Goal: Task Accomplishment & Management: Use online tool/utility

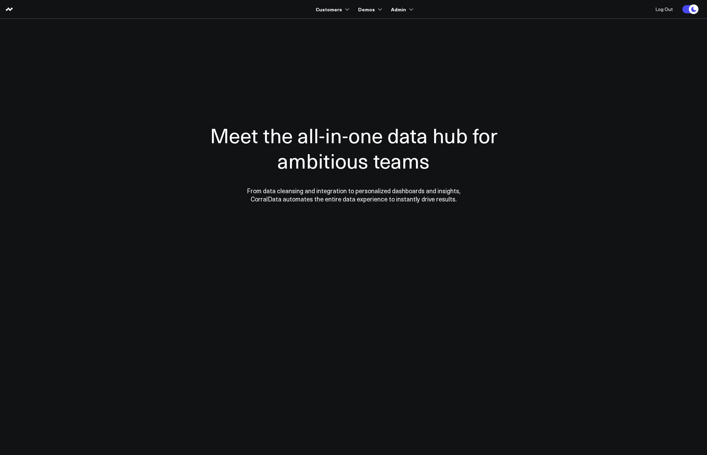
click at [167, 79] on div at bounding box center [353, 162] width 493 height 233
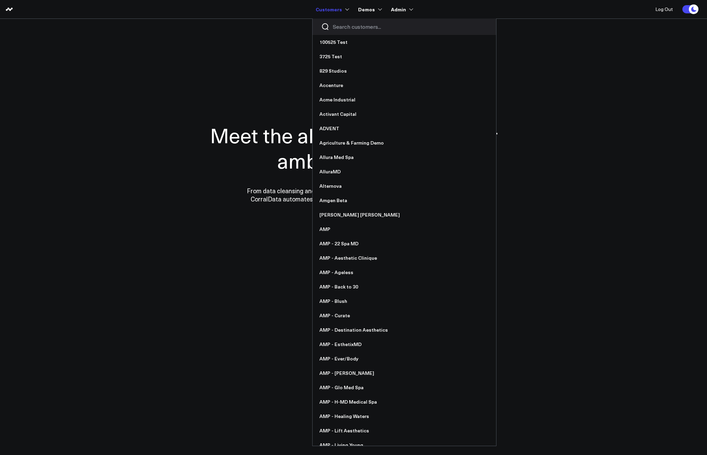
click at [344, 33] on div at bounding box center [405, 26] width 184 height 16
click at [343, 30] on input "Search customers input" at bounding box center [410, 27] width 155 height 8
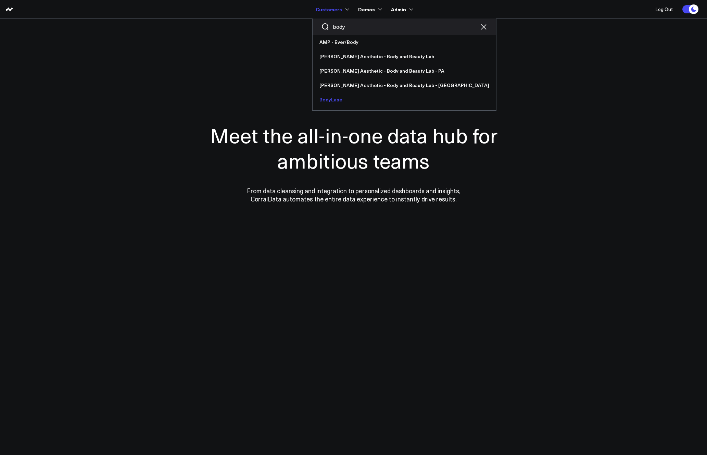
type input "body"
click at [359, 101] on link "BodyLase" at bounding box center [405, 99] width 184 height 14
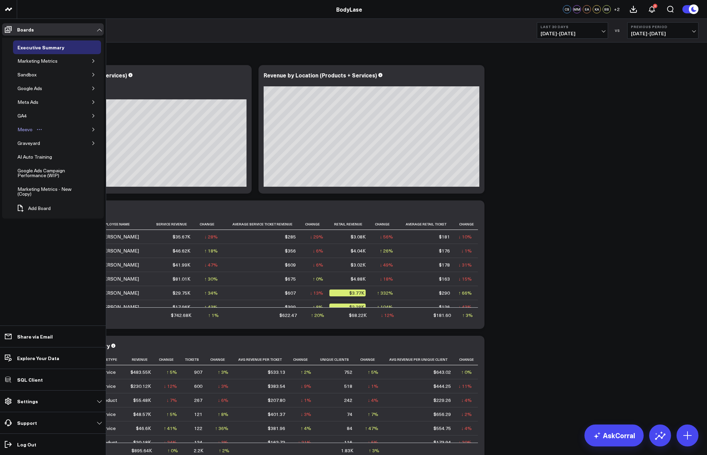
click at [18, 129] on div "Meevo" at bounding box center [25, 129] width 18 height 8
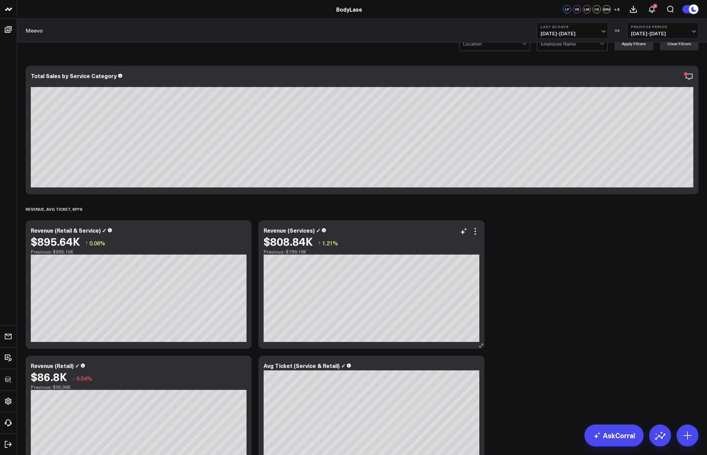
scroll to position [17, 0]
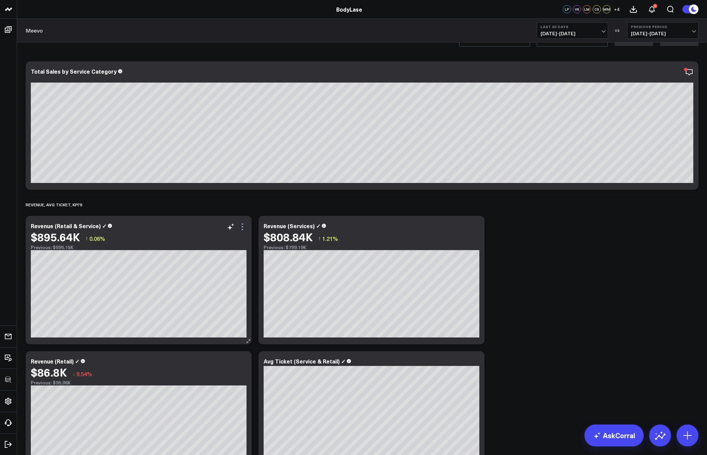
click at [244, 227] on icon at bounding box center [242, 227] width 8 height 8
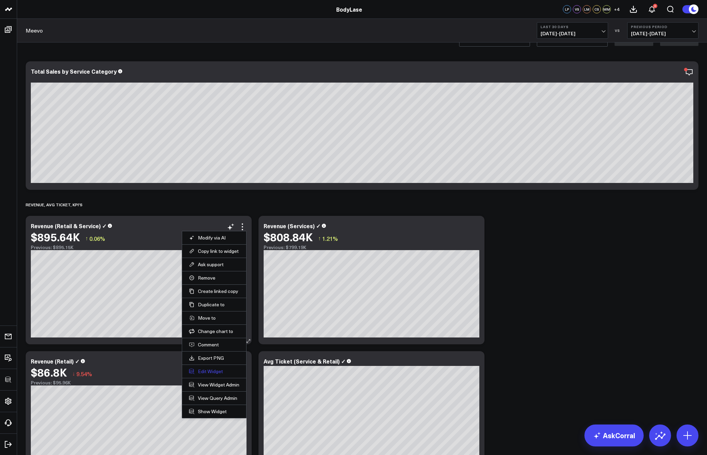
click at [216, 372] on button "Edit Widget" at bounding box center [214, 371] width 50 height 6
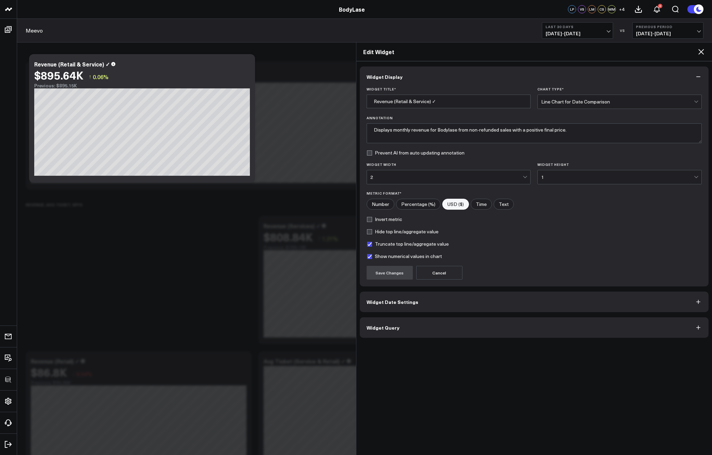
click at [702, 50] on icon at bounding box center [701, 52] width 8 height 8
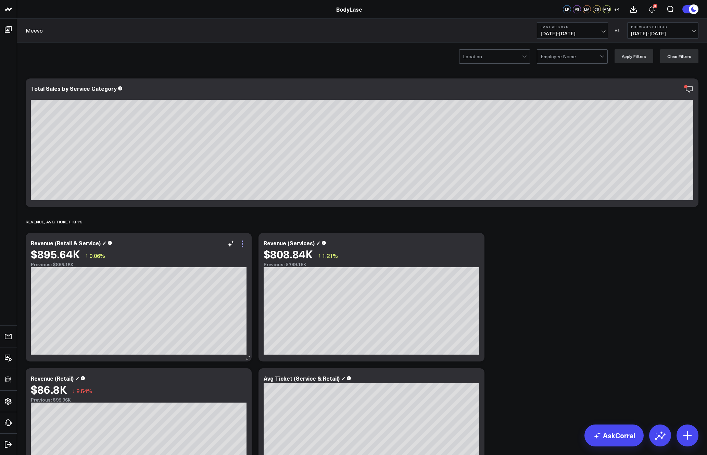
click at [245, 241] on icon at bounding box center [242, 244] width 8 height 8
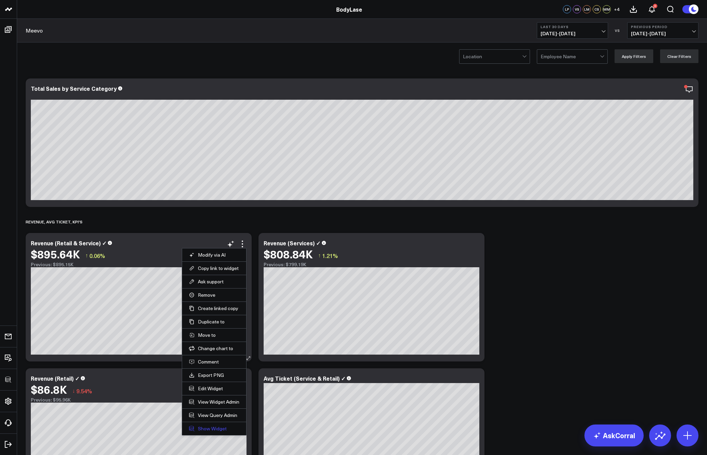
click at [221, 426] on link "Show Widget" at bounding box center [214, 428] width 50 height 6
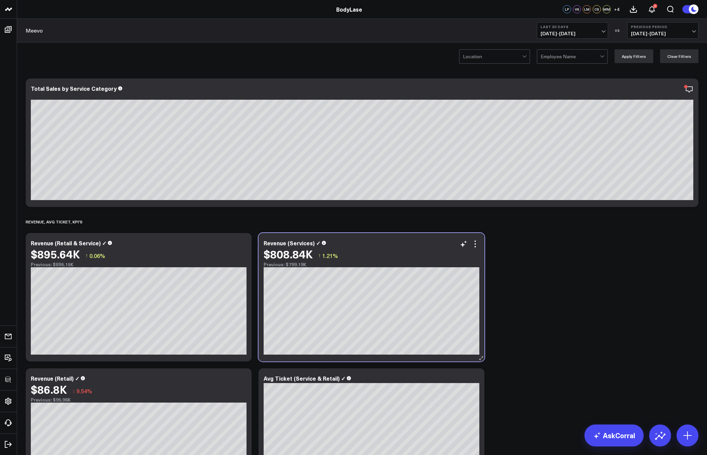
click at [476, 249] on div "$808.84K ↑ 1.21%" at bounding box center [372, 254] width 216 height 12
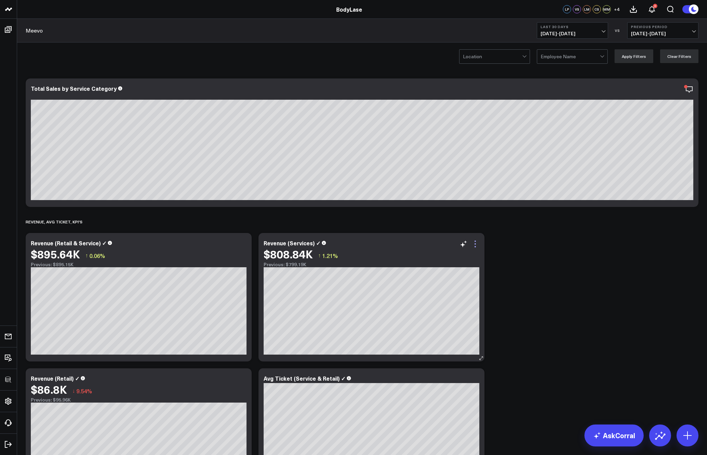
click at [477, 245] on icon at bounding box center [475, 244] width 8 height 8
click at [476, 242] on icon at bounding box center [475, 244] width 8 height 8
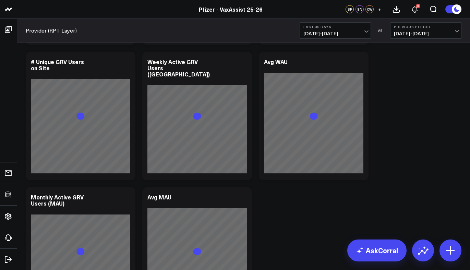
scroll to position [149, 0]
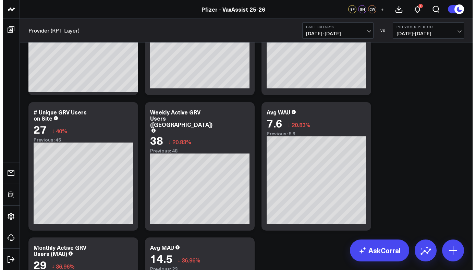
scroll to position [94, 0]
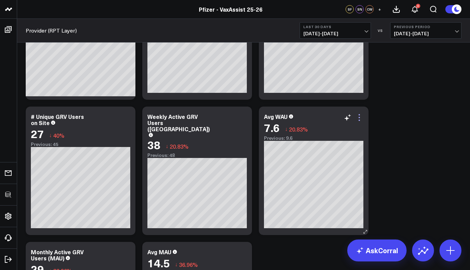
click at [361, 113] on icon at bounding box center [359, 117] width 8 height 8
click at [0, 0] on button "Edit Widget" at bounding box center [0, 0] width 0 height 0
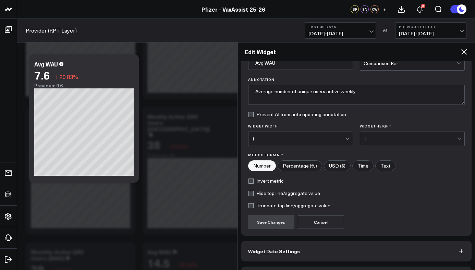
scroll to position [61, 0]
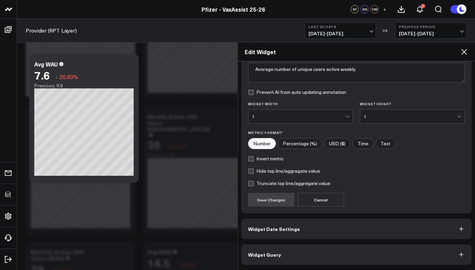
click at [301, 257] on button "Widget Query" at bounding box center [356, 254] width 230 height 21
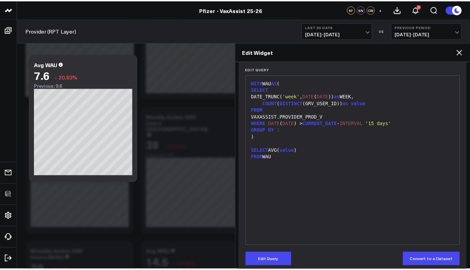
scroll to position [76, 0]
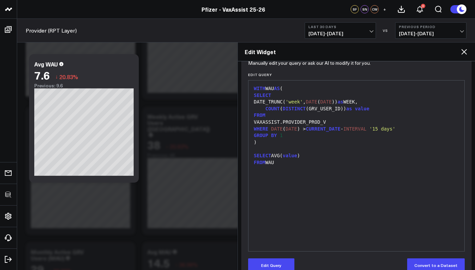
click at [466, 52] on icon at bounding box center [464, 52] width 8 height 8
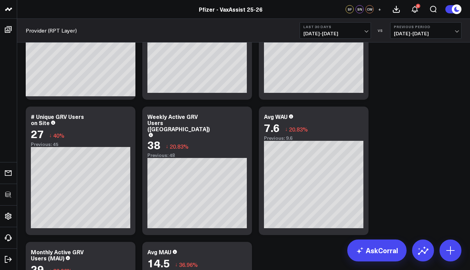
scroll to position [89, 0]
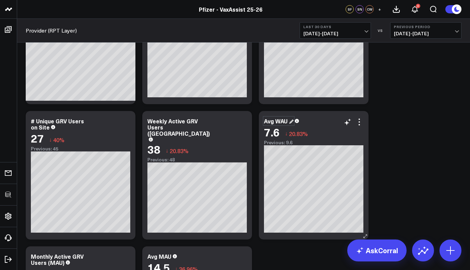
click at [276, 121] on div "Avg WAU" at bounding box center [278, 121] width 29 height 8
click at [276, 121] on div "Avg WAU" at bounding box center [276, 121] width 25 height 8
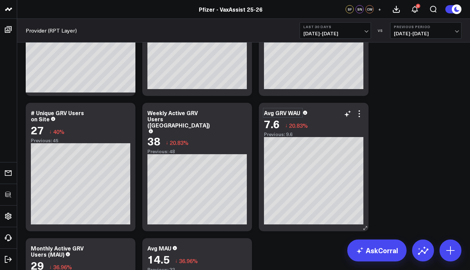
scroll to position [102, 0]
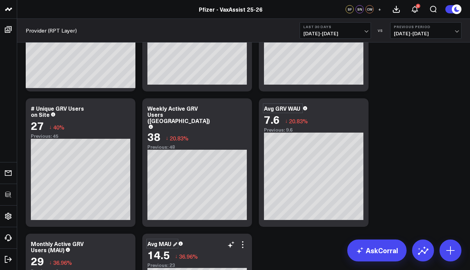
click at [162, 245] on div "Avg MAU" at bounding box center [162, 244] width 30 height 8
click at [158, 244] on div "Avg MAU" at bounding box center [159, 244] width 25 height 8
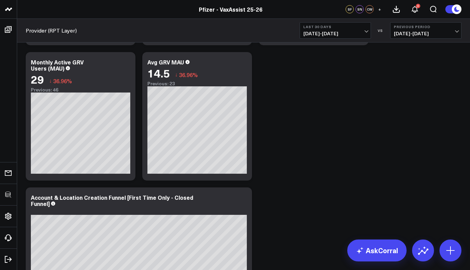
scroll to position [130, 0]
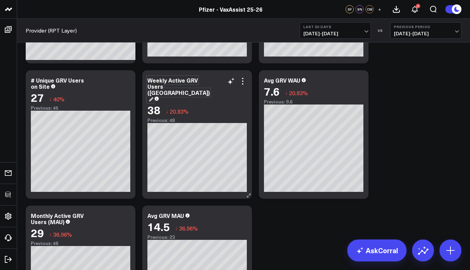
click at [171, 80] on div "Weekly Active GRV Users ([GEOGRAPHIC_DATA])" at bounding box center [178, 89] width 62 height 26
click at [171, 80] on div "Weekly Active GRV Users ([GEOGRAPHIC_DATA])" at bounding box center [173, 89] width 52 height 26
copy div "Weekly Active GRV Users ([GEOGRAPHIC_DATA])"
click at [288, 82] on div "Avg GRV WAU" at bounding box center [285, 80] width 42 height 8
click at [288, 82] on div "Avg GRV WAU" at bounding box center [283, 80] width 38 height 8
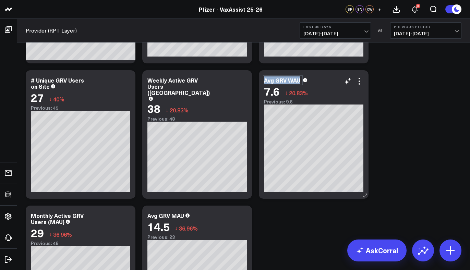
click at [288, 82] on div "Avg GRV WAU" at bounding box center [283, 80] width 38 height 8
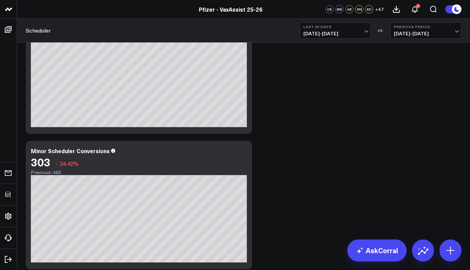
scroll to position [926, 0]
